Goal: Transaction & Acquisition: Purchase product/service

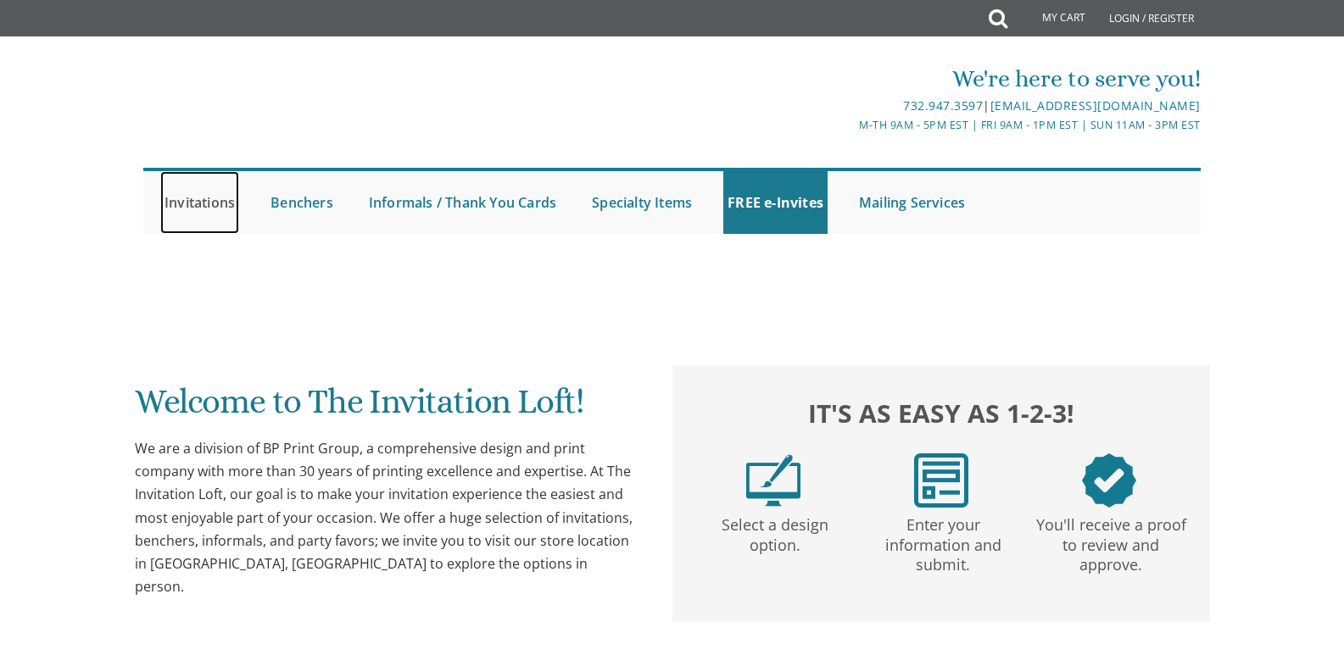
click at [214, 204] on link "Invitations" at bounding box center [199, 202] width 79 height 63
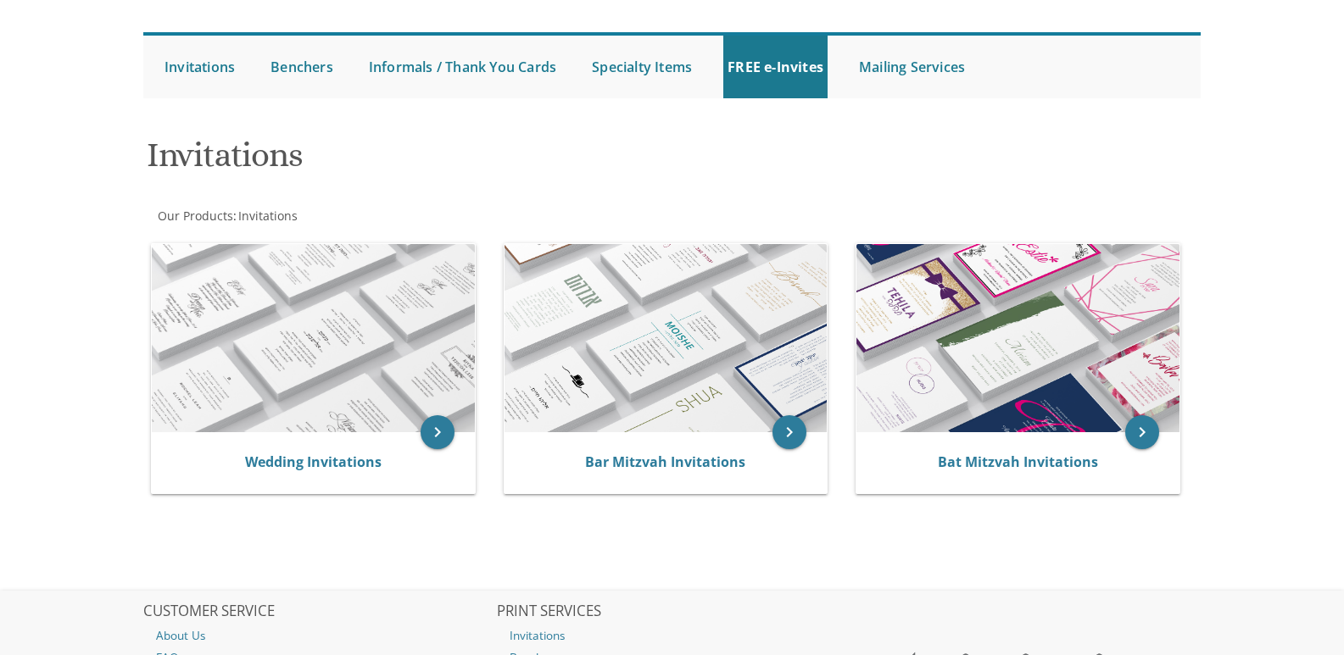
scroll to position [170, 0]
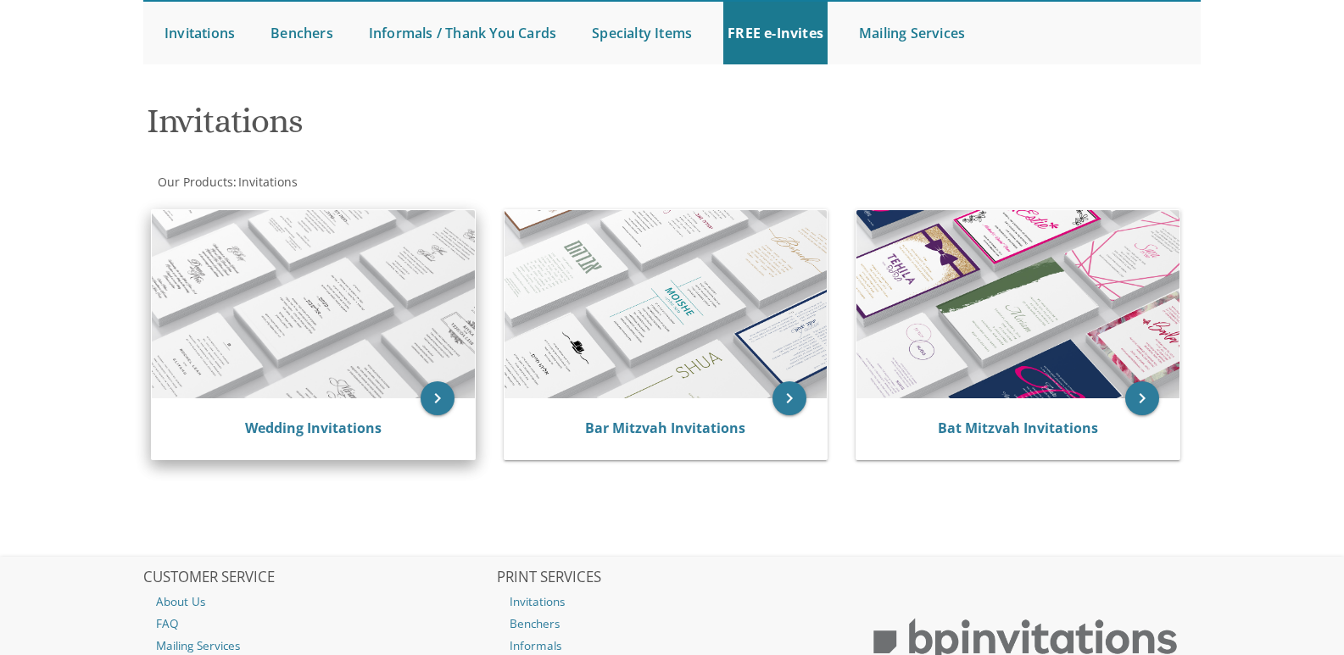
click at [249, 394] on img at bounding box center [313, 304] width 323 height 188
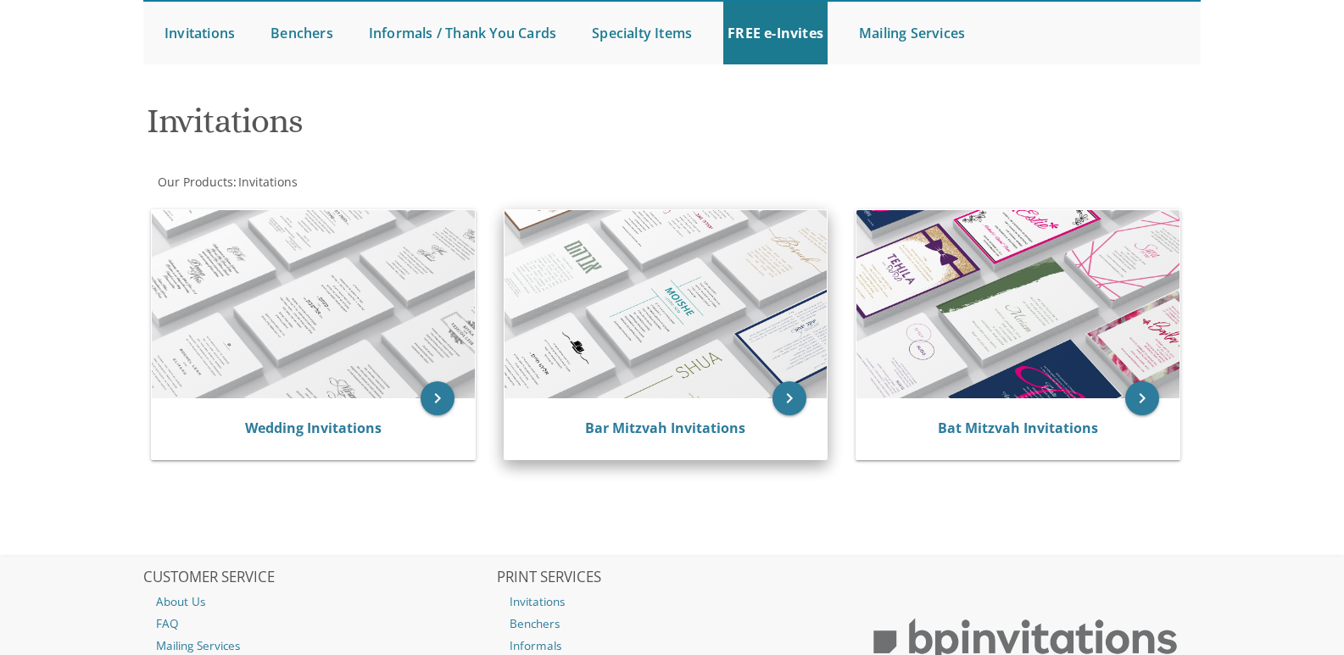
click at [682, 364] on img at bounding box center [665, 304] width 323 height 188
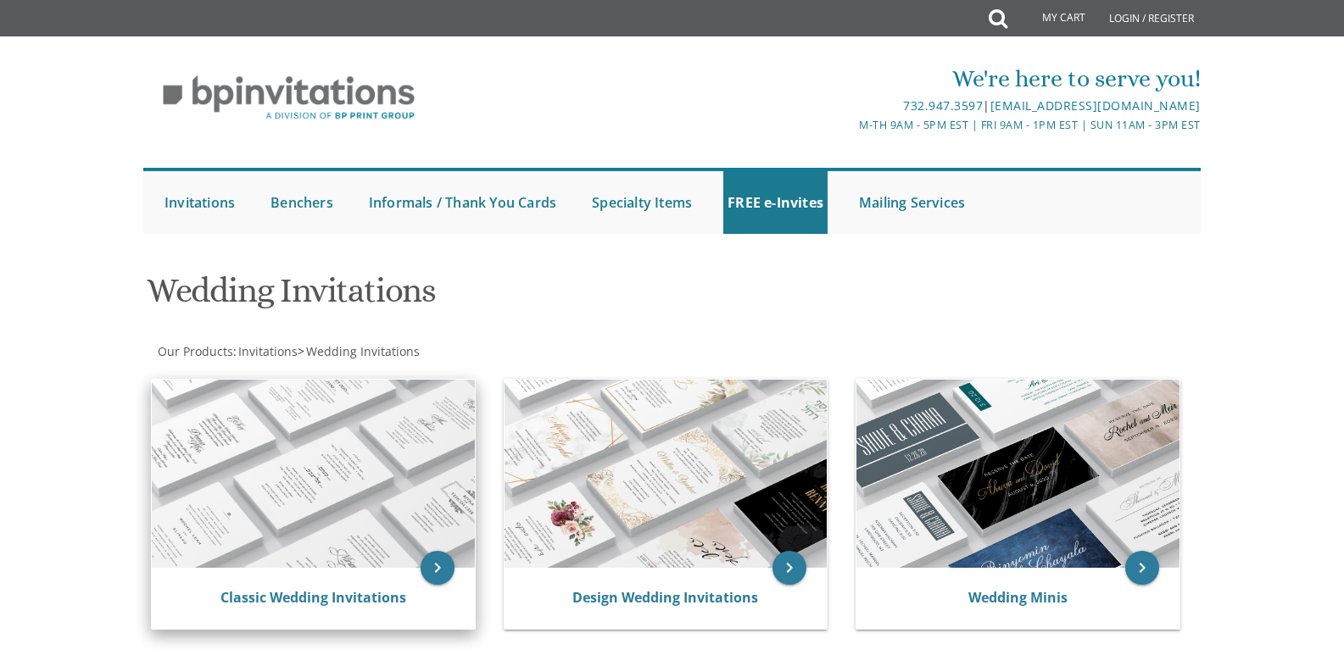
scroll to position [170, 0]
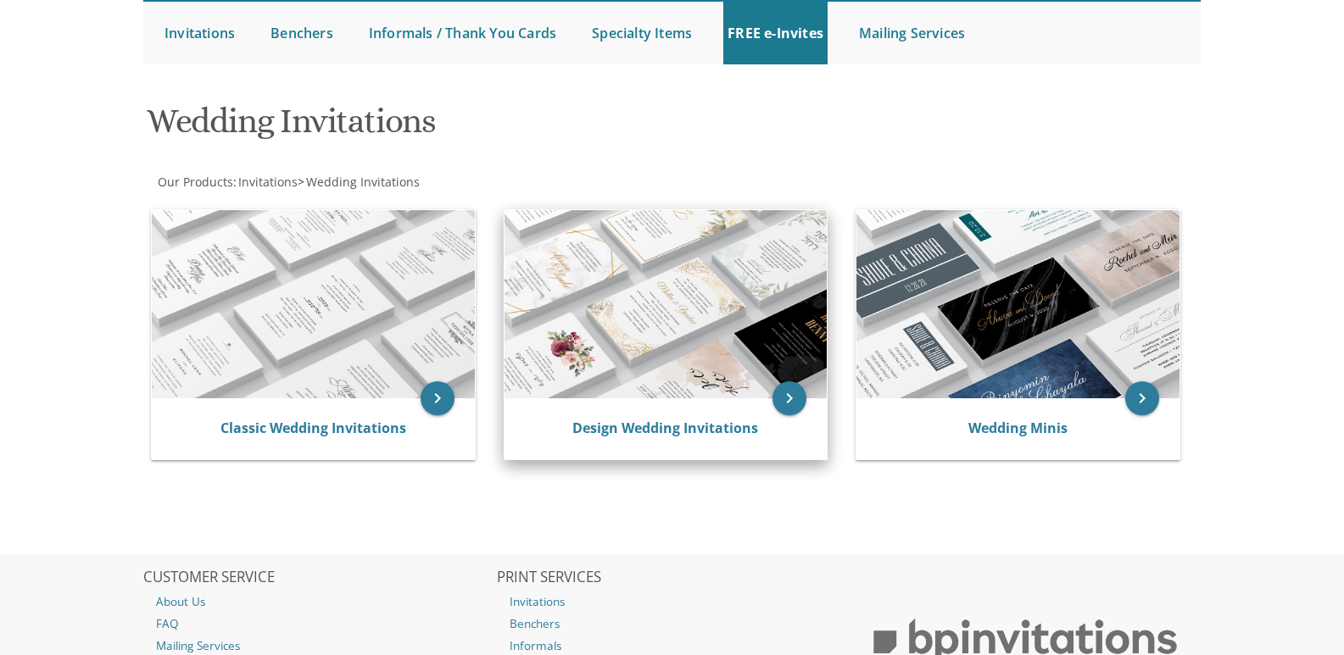
click at [666, 331] on img at bounding box center [665, 304] width 323 height 188
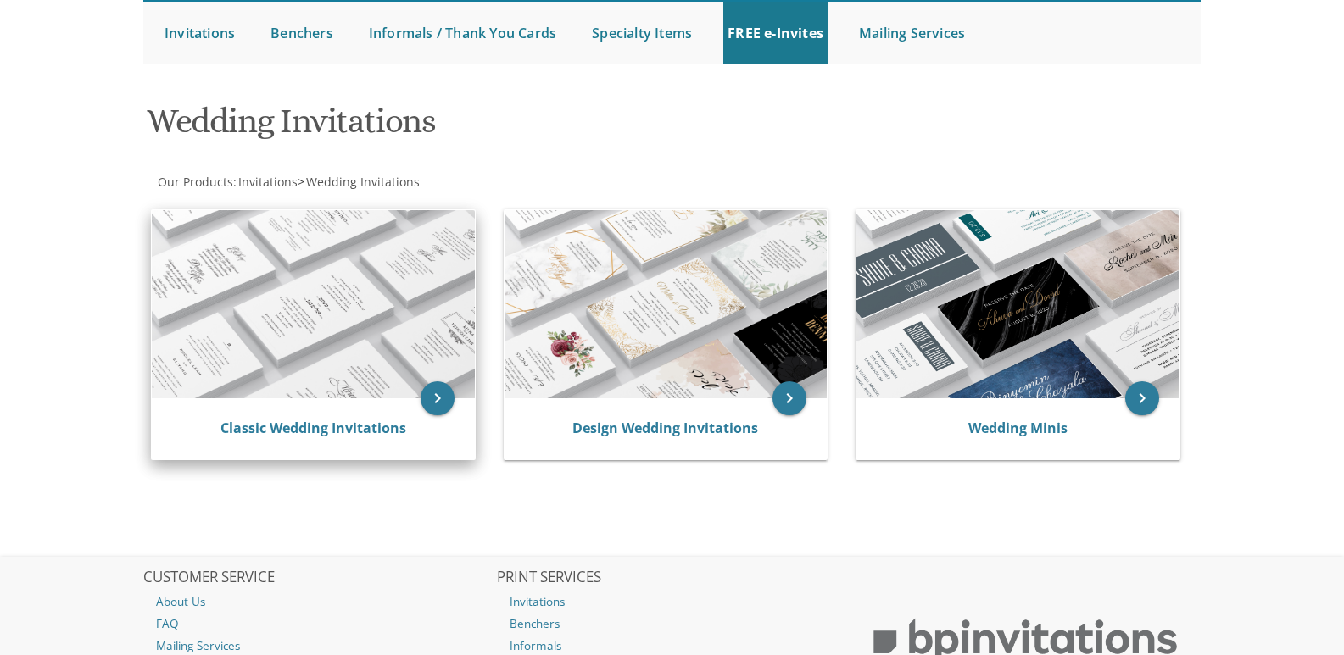
click at [342, 309] on img at bounding box center [313, 304] width 323 height 188
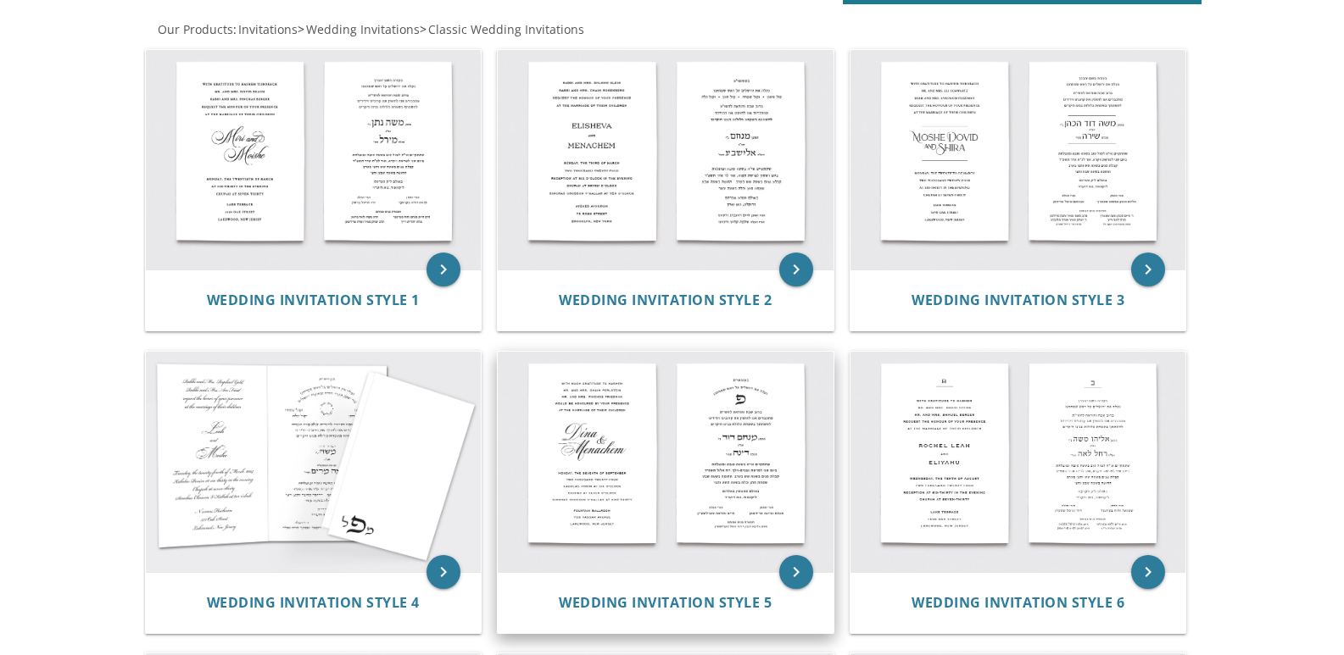
scroll to position [170, 0]
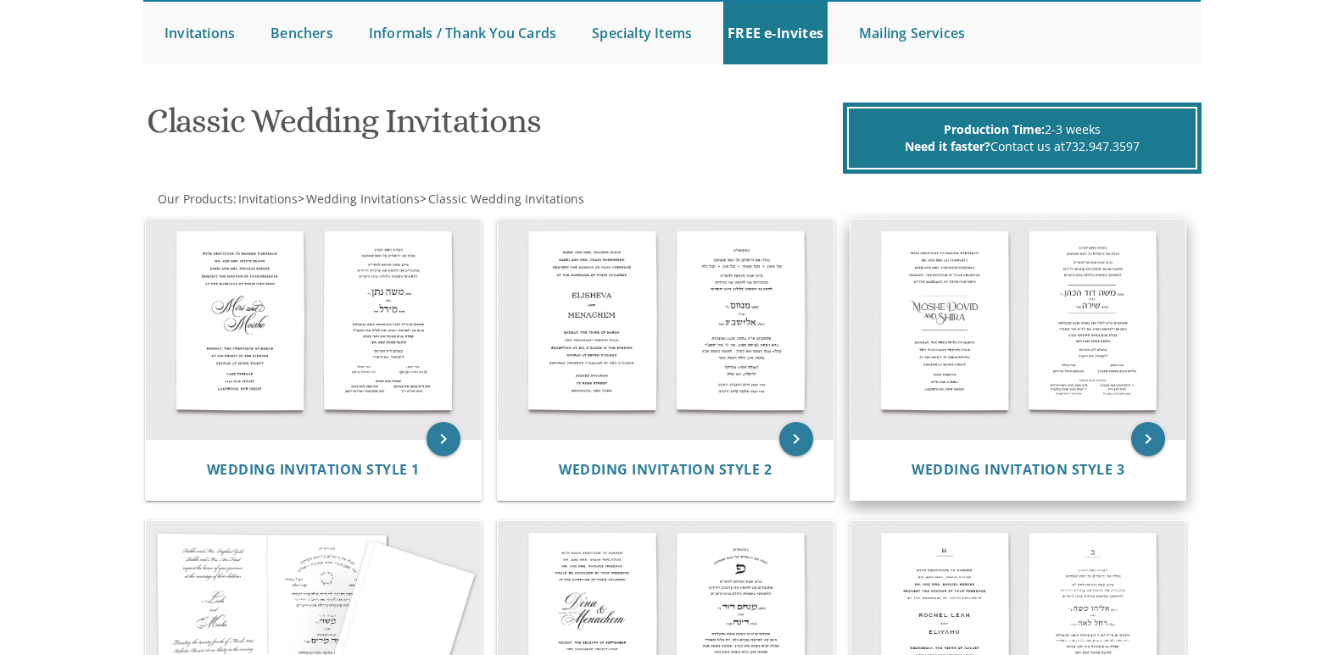
click at [906, 314] on img at bounding box center [1018, 330] width 336 height 220
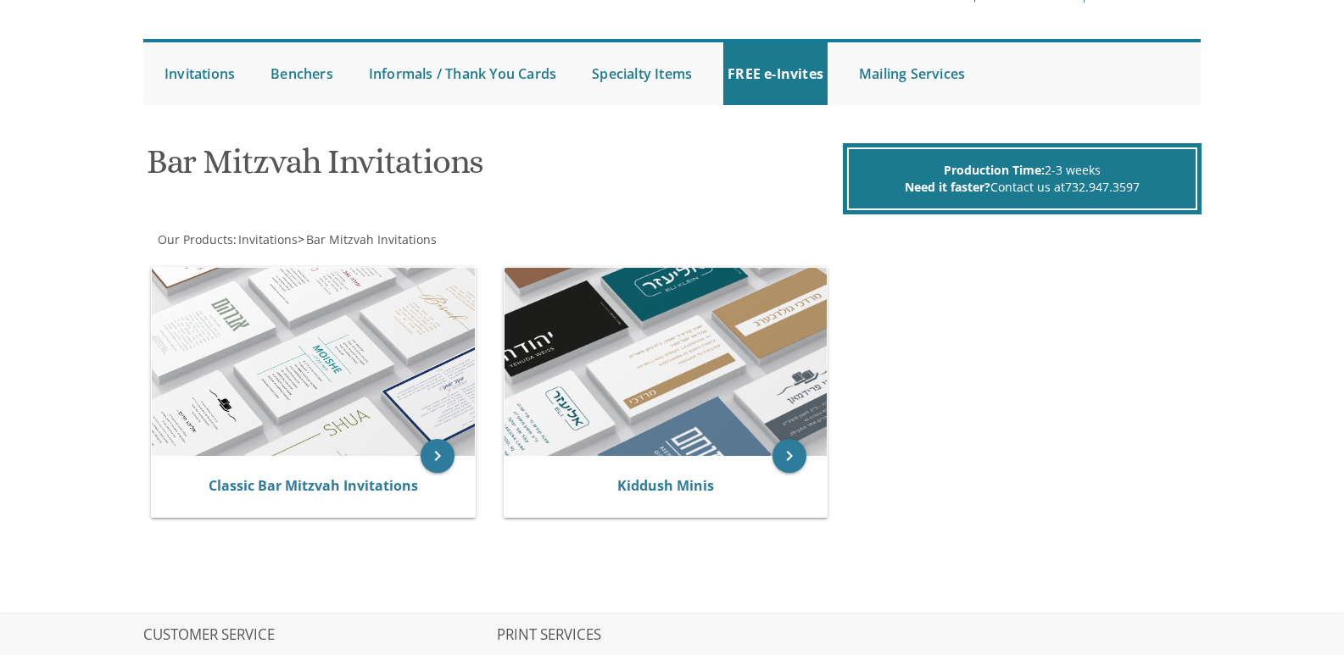
scroll to position [170, 0]
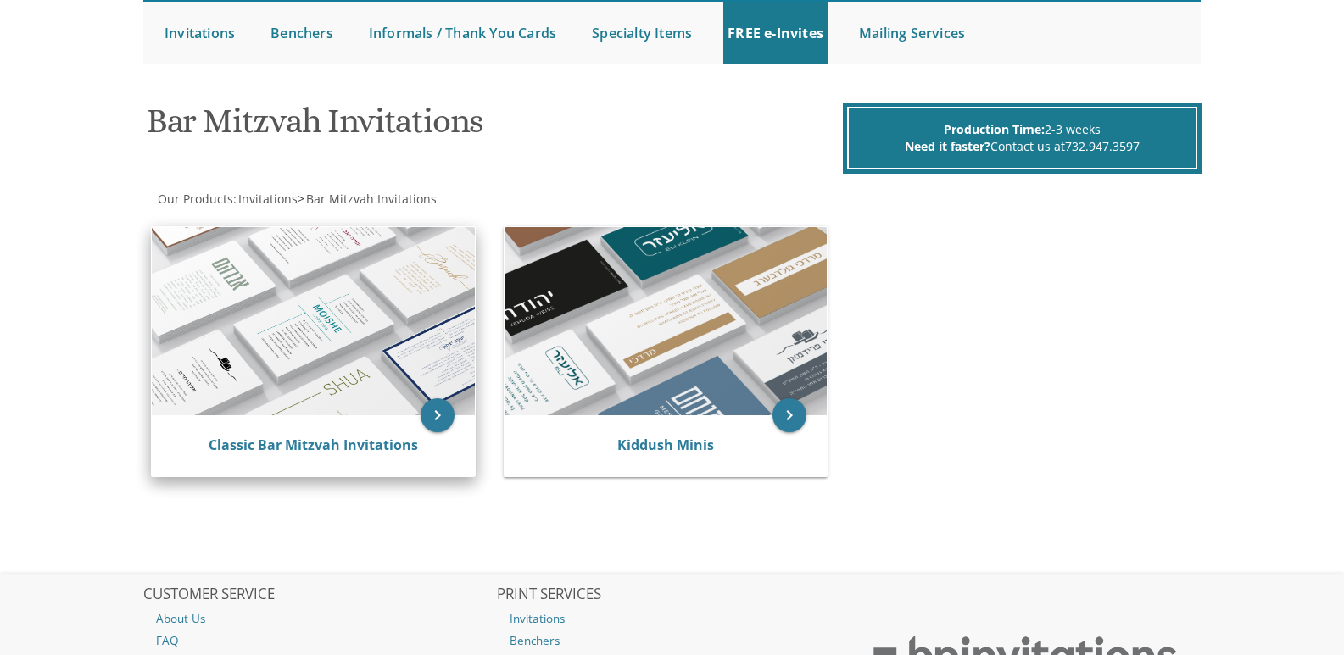
click at [319, 344] on img at bounding box center [313, 321] width 323 height 188
